Goal: Information Seeking & Learning: Learn about a topic

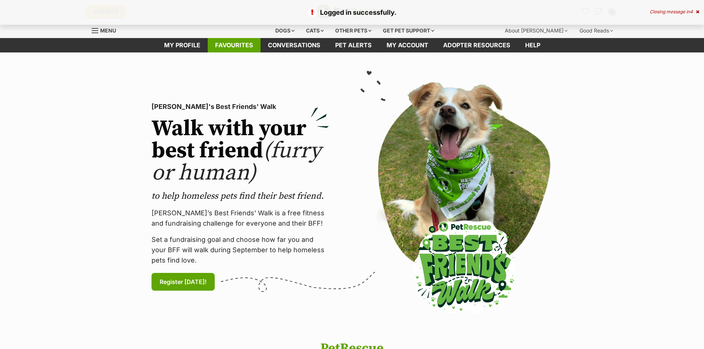
click at [236, 47] on link "Favourites" at bounding box center [234, 45] width 53 height 14
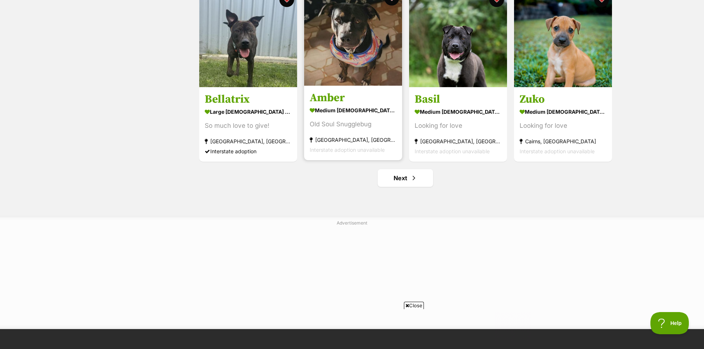
scroll to position [887, 0]
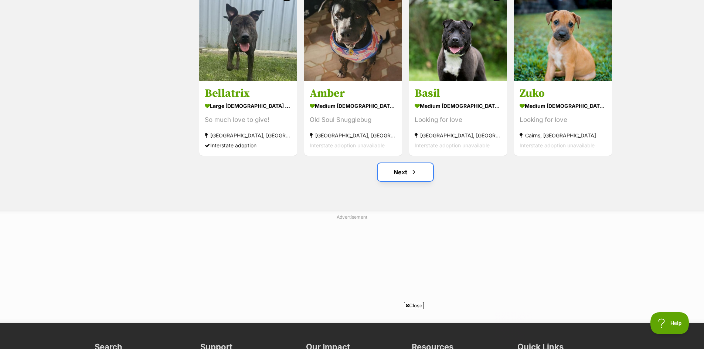
click at [399, 171] on link "Next" at bounding box center [405, 172] width 55 height 18
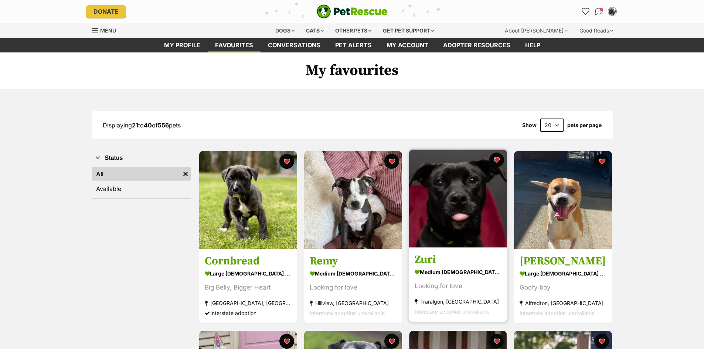
click at [467, 193] on img at bounding box center [458, 199] width 98 height 98
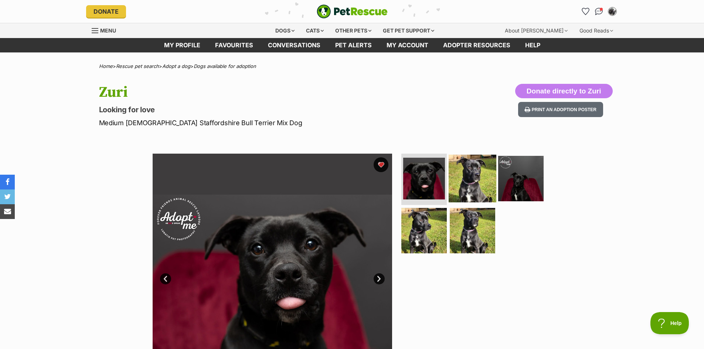
click at [487, 178] on img at bounding box center [473, 178] width 48 height 48
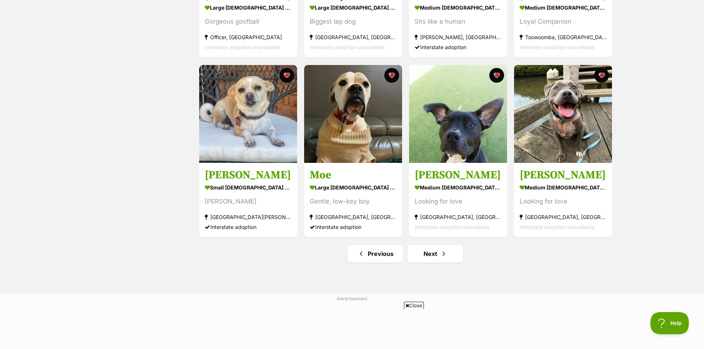
scroll to position [813, 0]
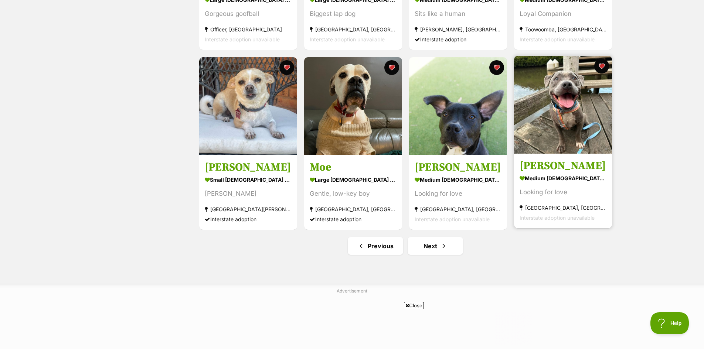
click at [569, 106] on img at bounding box center [563, 105] width 98 height 98
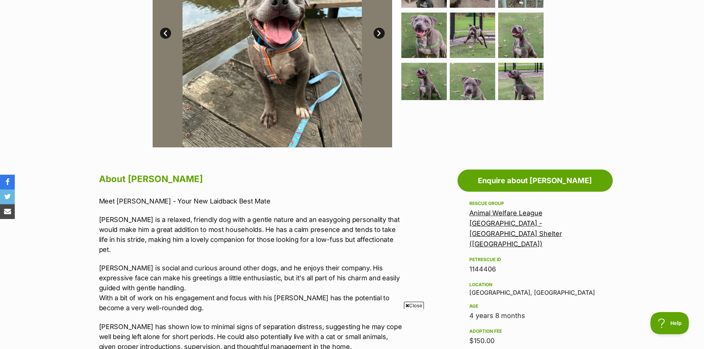
scroll to position [185, 0]
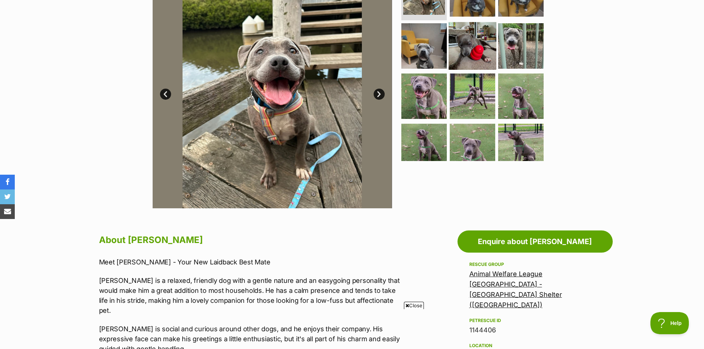
click at [473, 55] on img at bounding box center [473, 46] width 48 height 48
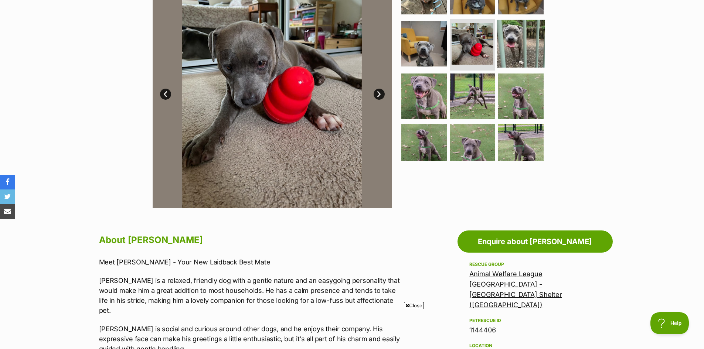
click at [521, 51] on img at bounding box center [521, 44] width 48 height 48
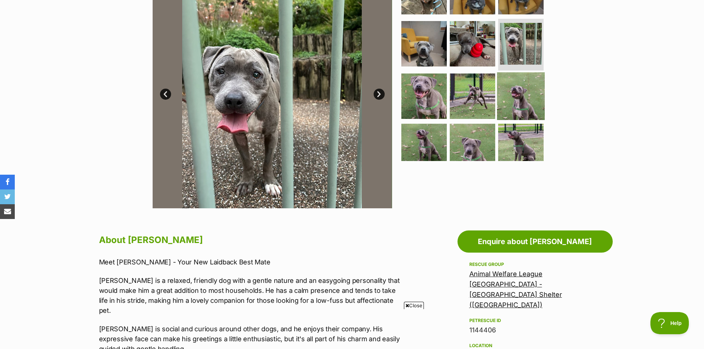
click at [523, 90] on img at bounding box center [521, 96] width 48 height 48
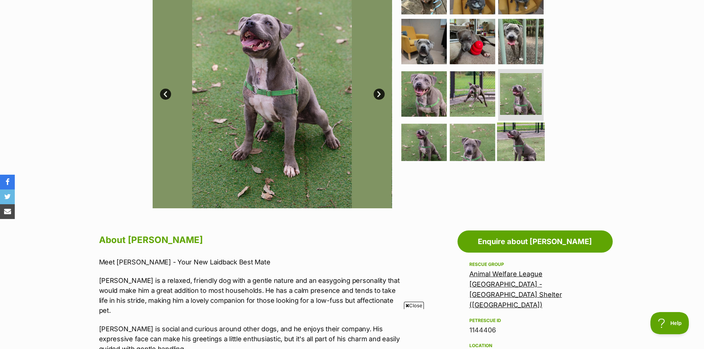
click at [527, 142] on img at bounding box center [521, 147] width 48 height 48
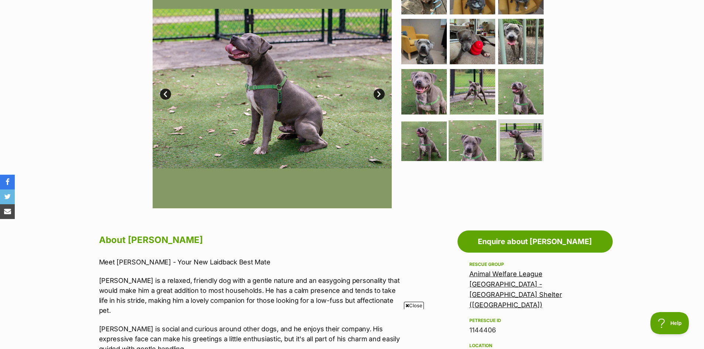
click at [472, 144] on img at bounding box center [473, 144] width 48 height 48
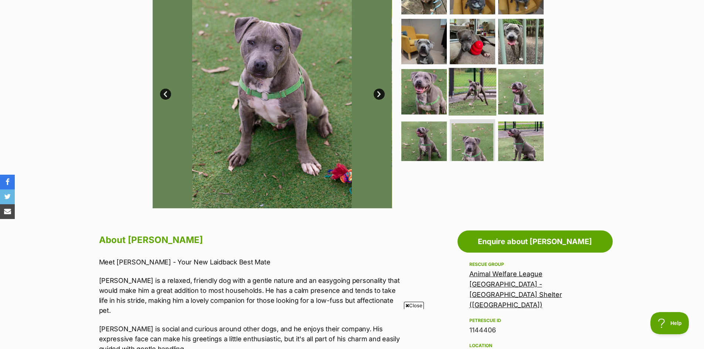
click at [465, 95] on img at bounding box center [473, 92] width 48 height 48
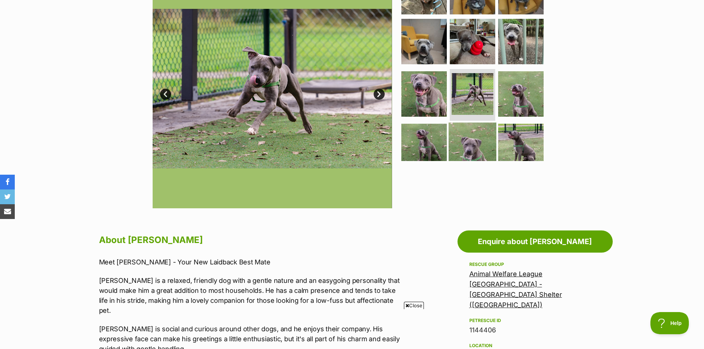
click at [471, 144] on img at bounding box center [473, 147] width 48 height 48
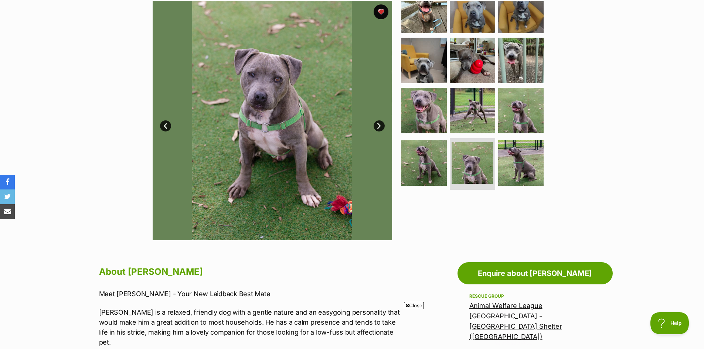
scroll to position [74, 0]
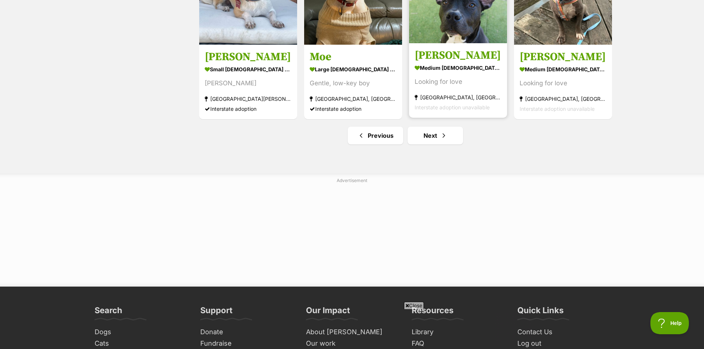
scroll to position [924, 0]
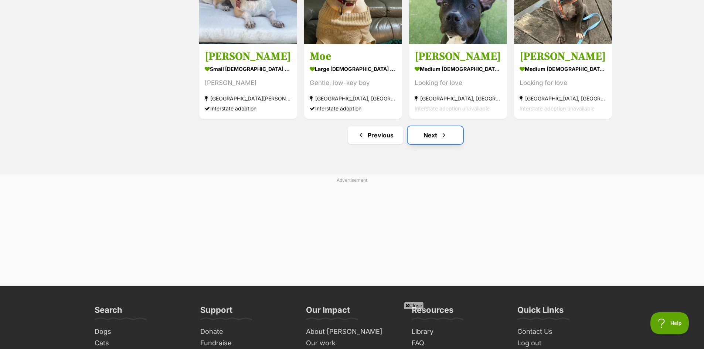
click at [426, 134] on link "Next" at bounding box center [435, 135] width 55 height 18
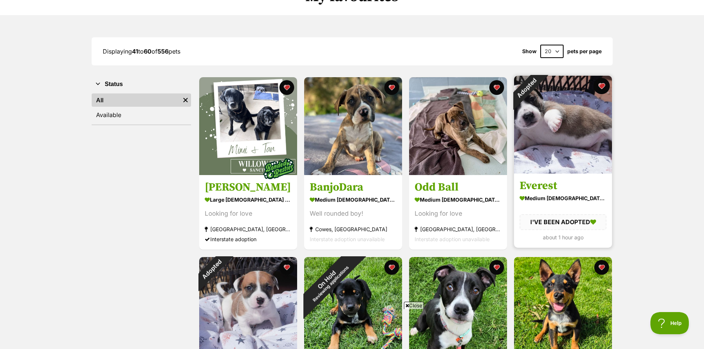
click at [603, 88] on button "favourite" at bounding box center [601, 86] width 16 height 16
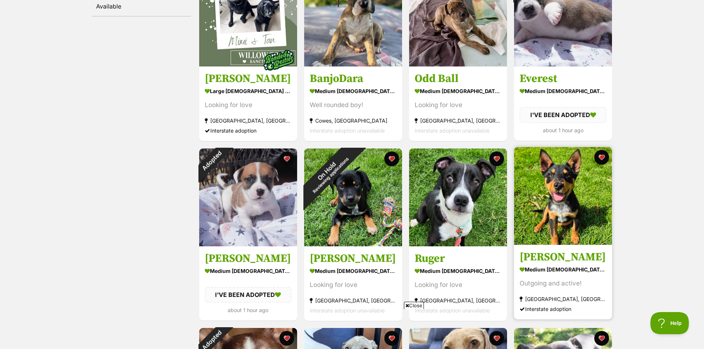
scroll to position [185, 0]
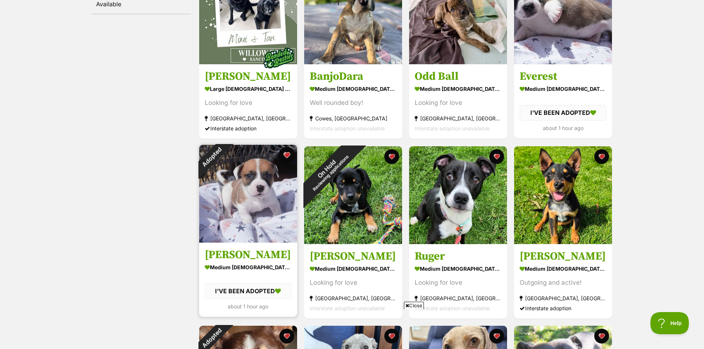
click at [287, 155] on button "favourite" at bounding box center [287, 155] width 16 height 16
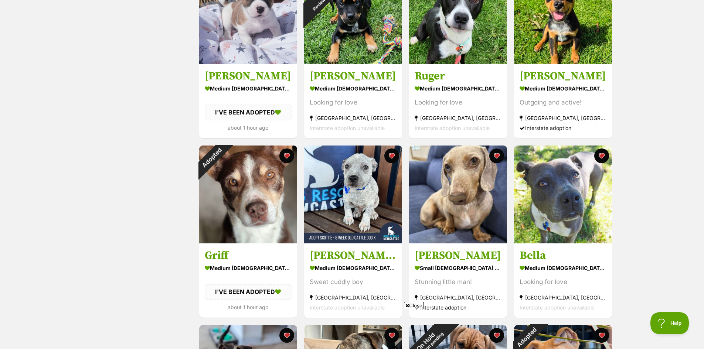
scroll to position [370, 0]
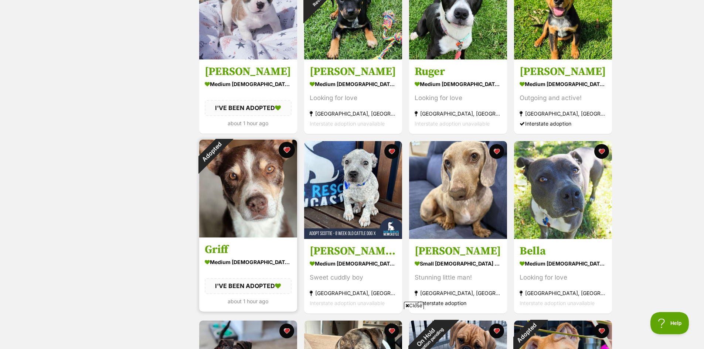
click at [286, 144] on button "favourite" at bounding box center [287, 150] width 16 height 16
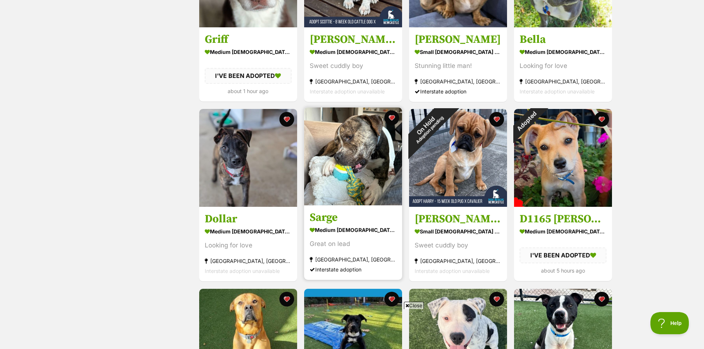
scroll to position [591, 0]
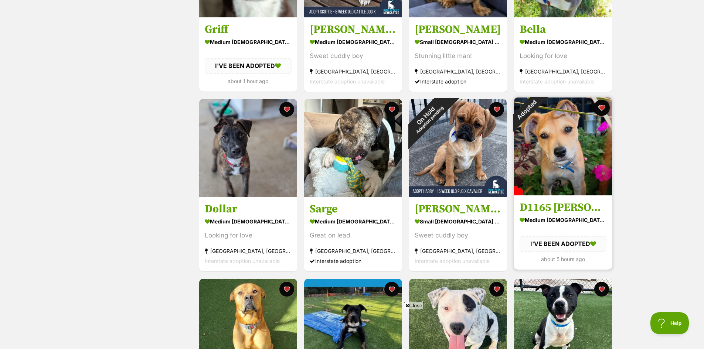
click at [601, 106] on button "favourite" at bounding box center [601, 108] width 16 height 16
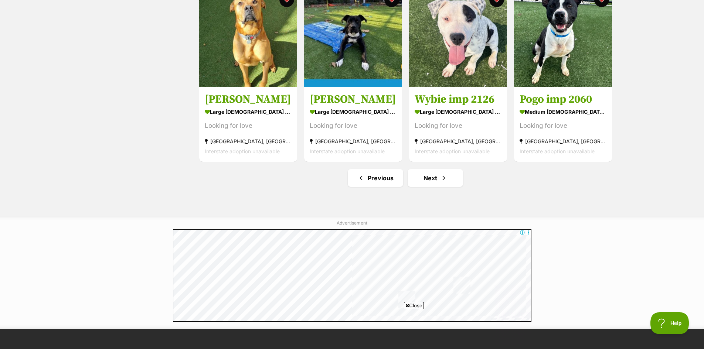
scroll to position [887, 0]
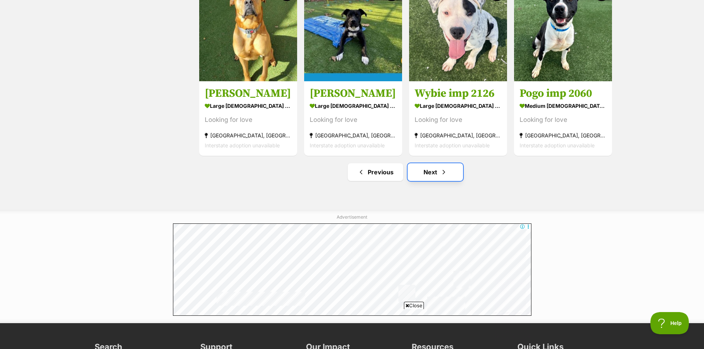
click at [434, 174] on link "Next" at bounding box center [435, 172] width 55 height 18
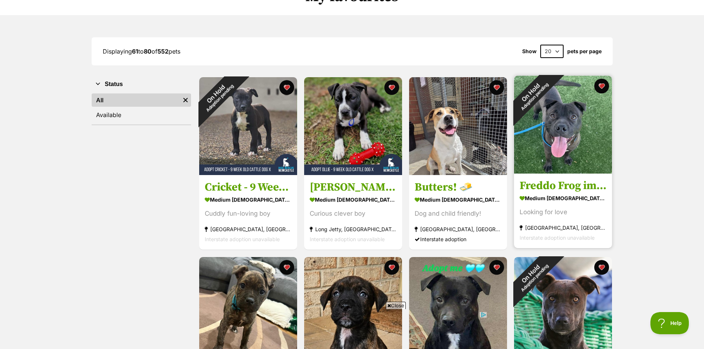
click at [573, 120] on img at bounding box center [563, 125] width 98 height 98
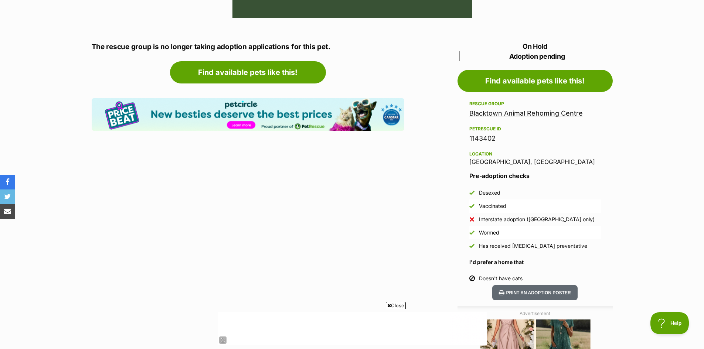
scroll to position [370, 0]
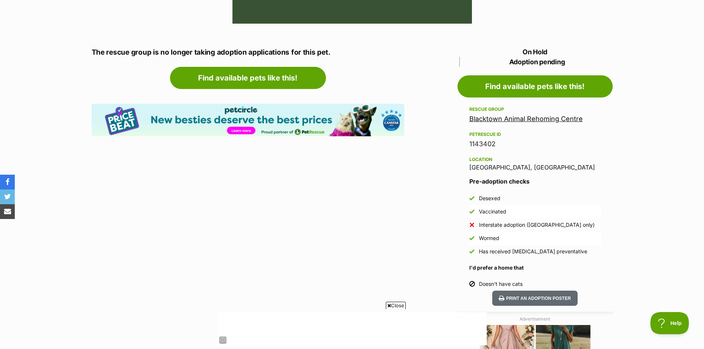
click at [531, 119] on link "Blacktown Animal Rehoming Centre" at bounding box center [525, 119] width 113 height 8
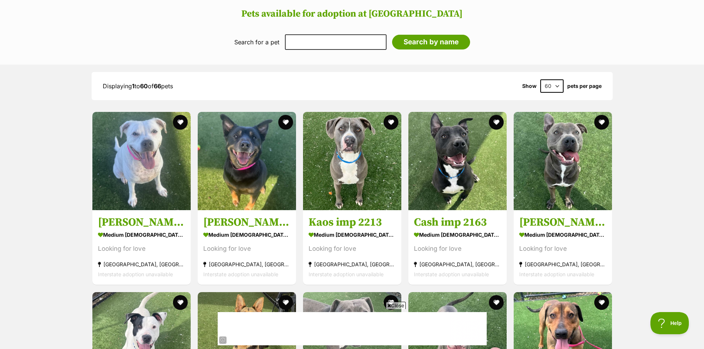
scroll to position [739, 0]
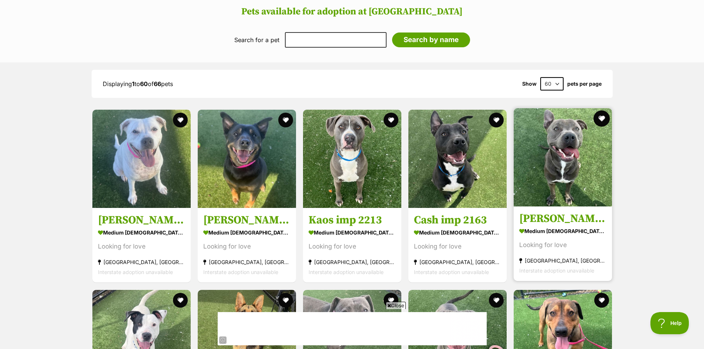
click at [601, 115] on button "favourite" at bounding box center [601, 118] width 16 height 16
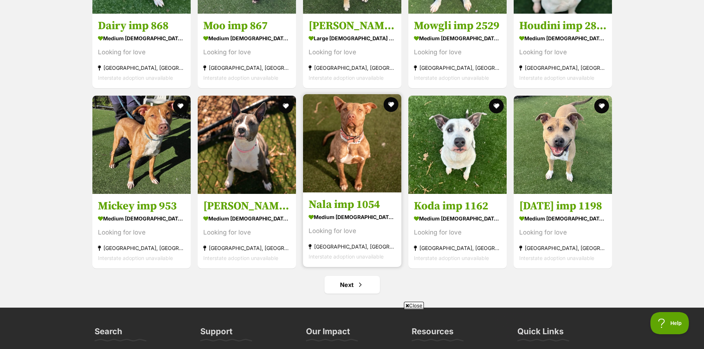
scroll to position [2808, 0]
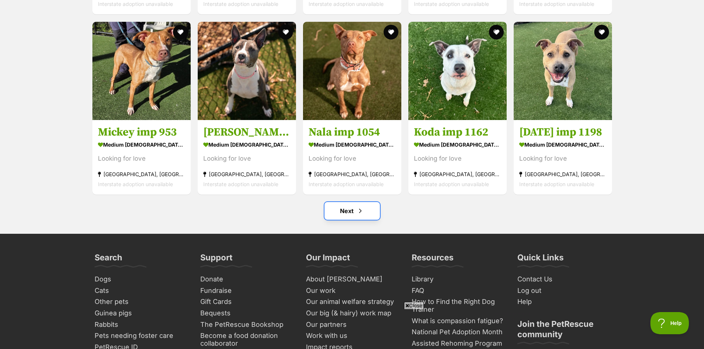
click at [353, 205] on link "Next" at bounding box center [351, 211] width 55 height 18
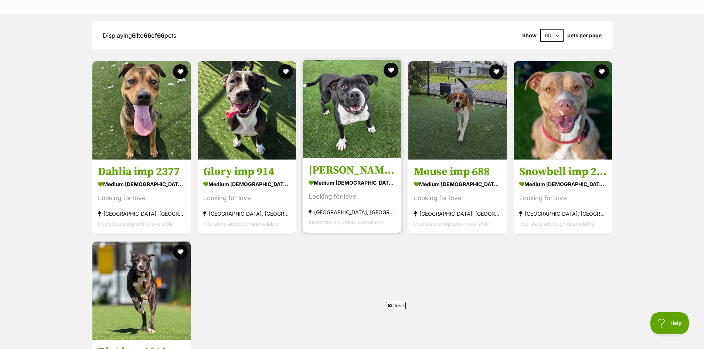
scroll to position [776, 0]
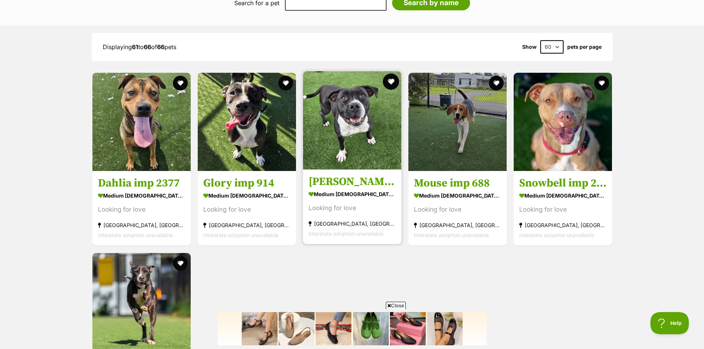
click at [390, 77] on button "favourite" at bounding box center [391, 82] width 16 height 16
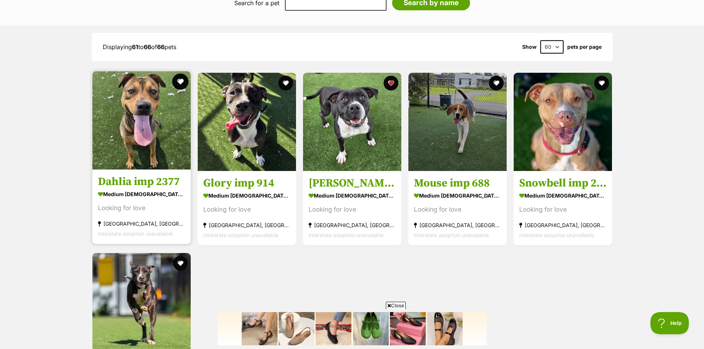
click at [179, 79] on button "favourite" at bounding box center [180, 82] width 16 height 16
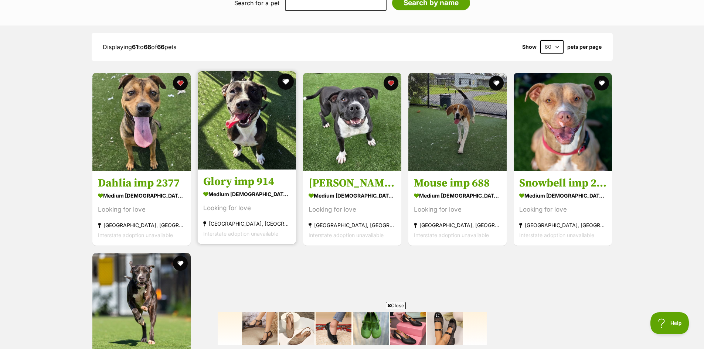
click at [287, 79] on button "favourite" at bounding box center [286, 82] width 16 height 16
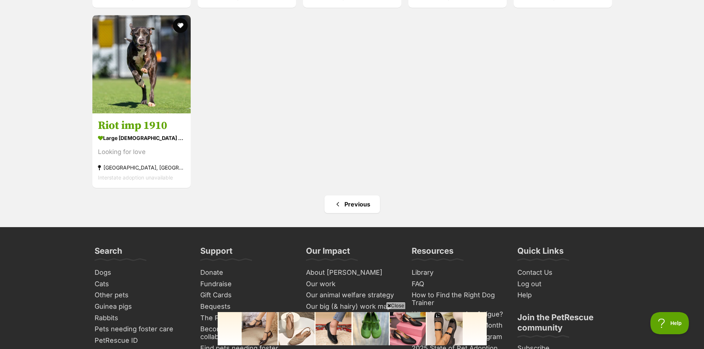
scroll to position [1072, 0]
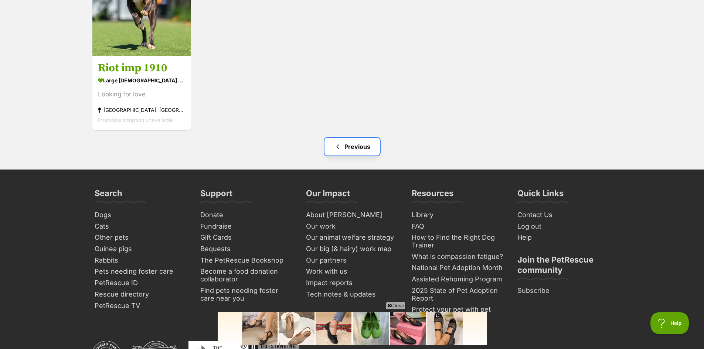
click at [357, 146] on link "Previous" at bounding box center [351, 147] width 55 height 18
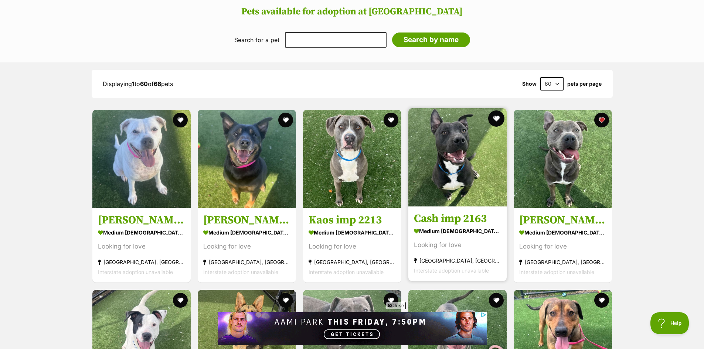
click at [491, 118] on button "favourite" at bounding box center [496, 118] width 16 height 16
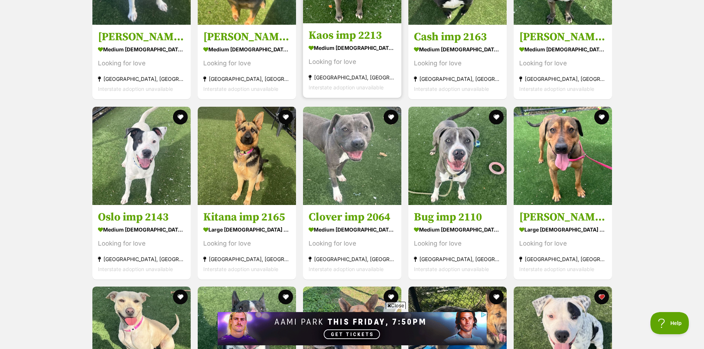
scroll to position [924, 0]
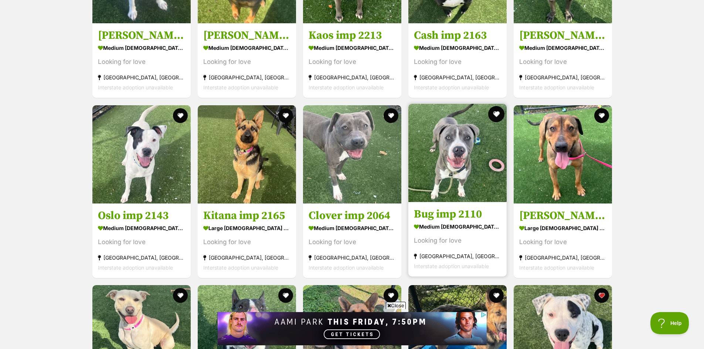
click at [497, 110] on button "favourite" at bounding box center [496, 114] width 16 height 16
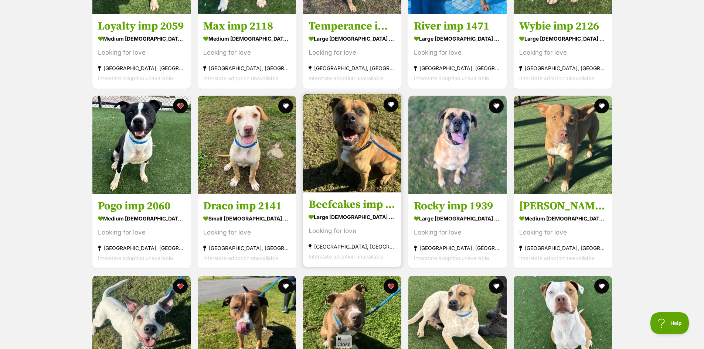
scroll to position [0, 0]
click at [389, 103] on button "favourite" at bounding box center [391, 104] width 16 height 16
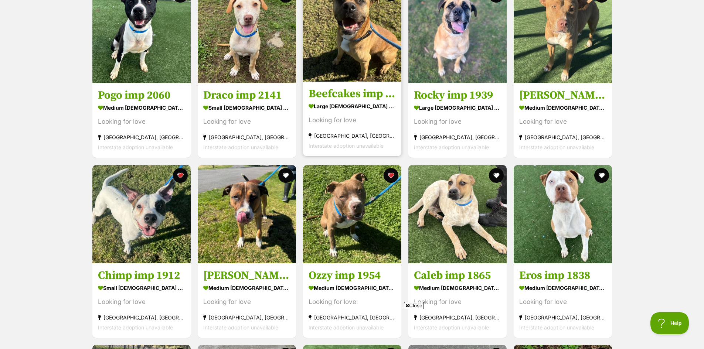
scroll to position [1441, 0]
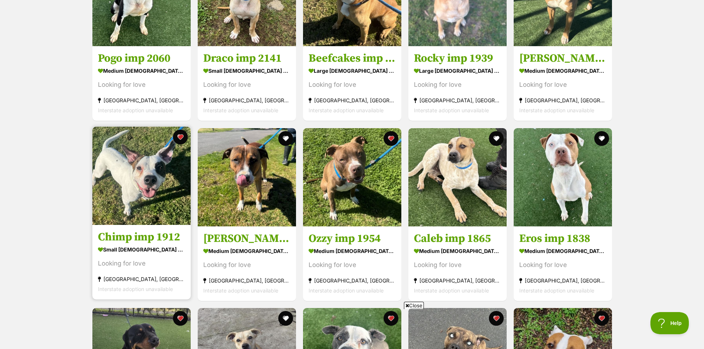
click at [120, 170] on img at bounding box center [141, 176] width 98 height 98
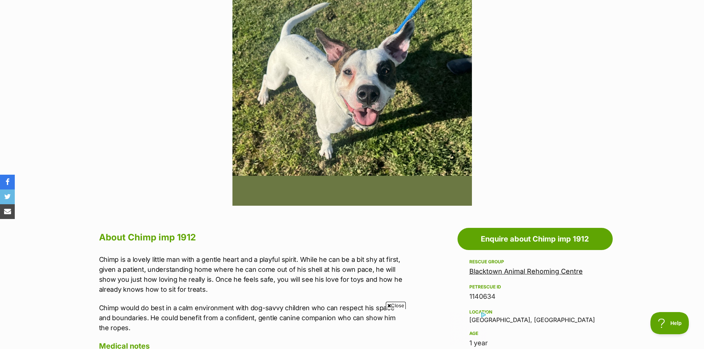
scroll to position [37, 0]
